Goal: Use online tool/utility: Utilize a website feature to perform a specific function

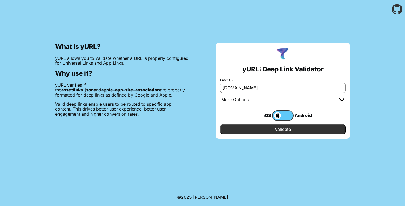
click at [287, 129] on input "Validate" at bounding box center [282, 129] width 125 height 10
drag, startPoint x: 251, startPoint y: 86, endPoint x: 175, endPoint y: 92, distance: 76.2
click at [175, 92] on div "What is yURL? yURL allows you to validate whether a URL is properly configured …" at bounding box center [202, 81] width 405 height 125
drag, startPoint x: 254, startPoint y: 89, endPoint x: 215, endPoint y: 86, distance: 38.7
click at [215, 86] on div "yURL: Deep Link Validator Enter URL linkedin.com More Options Apple App Prefix …" at bounding box center [283, 91] width 161 height 106
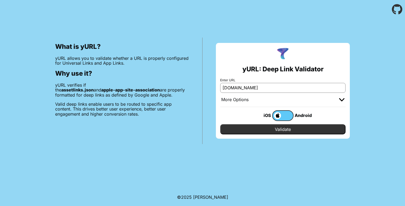
paste input "shriramone"
type input "shriramone.in"
click at [293, 130] on input "Validate" at bounding box center [282, 129] width 125 height 10
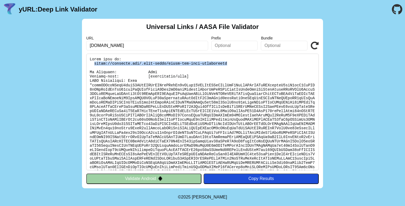
drag, startPoint x: 94, startPoint y: 63, endPoint x: 230, endPoint y: 64, distance: 135.9
click at [230, 64] on pre at bounding box center [202, 112] width 233 height 117
click at [166, 178] on button "Validate Android" at bounding box center [143, 178] width 115 height 10
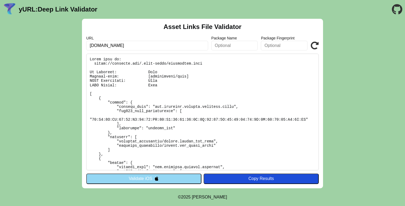
click at [224, 183] on button "Copy Results" at bounding box center [261, 178] width 115 height 10
drag, startPoint x: 125, startPoint y: 46, endPoint x: 43, endPoint y: 44, distance: 81.3
click at [43, 44] on div "Asset Links File Validator URL linkedin.com Package Name Package Fingerprint Va…" at bounding box center [202, 103] width 405 height 169
drag, startPoint x: 125, startPoint y: 46, endPoint x: 68, endPoint y: 40, distance: 56.8
click at [68, 40] on div "Asset Links File Validator URL shriram Package Name Package Fingerprint Validat…" at bounding box center [202, 103] width 405 height 169
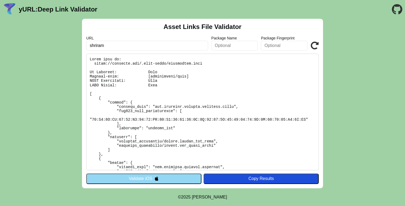
paste input "[URL][DOMAIN_NAME]"
type input "[URL][DOMAIN_NAME]"
click at [153, 176] on button "Validate iOS" at bounding box center [143, 178] width 115 height 10
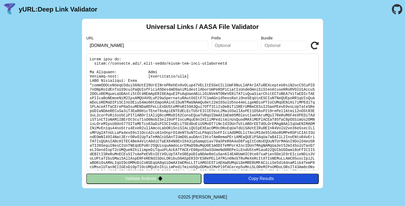
drag, startPoint x: 127, startPoint y: 48, endPoint x: 84, endPoint y: 46, distance: 43.5
click at [83, 46] on div "Universal Links / AASA File Validator URL [DOMAIN_NAME] Prefix Bundle Validate …" at bounding box center [202, 103] width 241 height 169
type input "x"
paste input "[URL][DOMAIN_NAME]"
drag, startPoint x: 101, startPoint y: 46, endPoint x: 39, endPoint y: 43, distance: 62.0
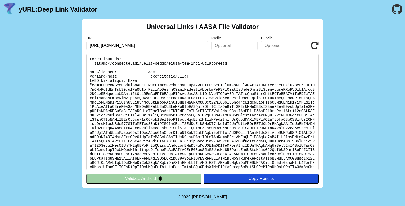
click at [39, 43] on div "Universal Links / AASA File Validator URL [URL][DOMAIN_NAME] Prefix Bundle Vali…" at bounding box center [202, 103] width 405 height 169
type input "[DOMAIN_NAME]"
click at [135, 181] on button "Validate Android" at bounding box center [143, 178] width 115 height 10
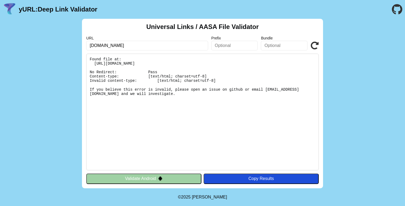
click at [166, 178] on button "Validate Android" at bounding box center [143, 178] width 115 height 10
